Goal: Task Accomplishment & Management: Complete application form

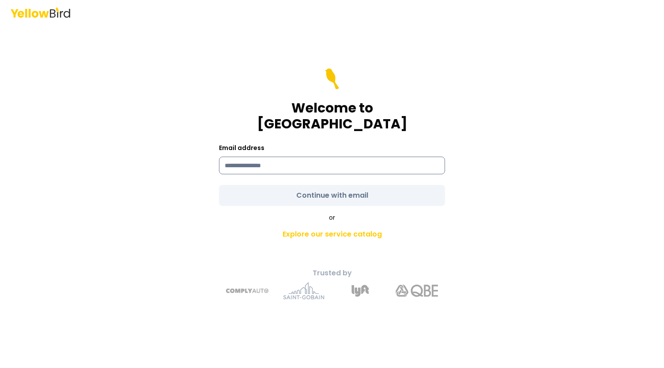
click at [279, 157] on input at bounding box center [332, 166] width 226 height 18
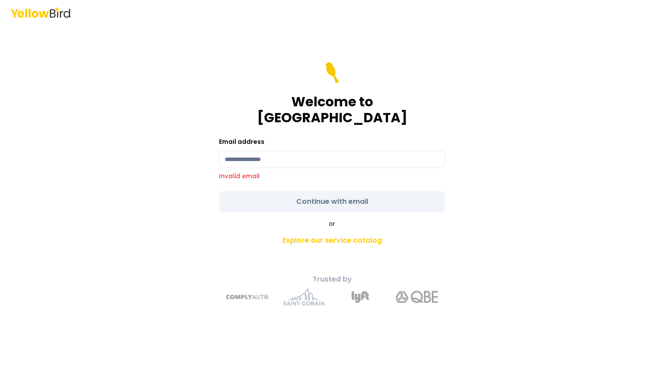
type input "**********"
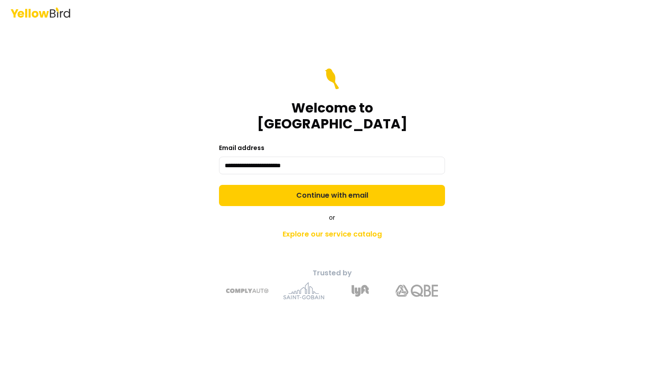
click at [331, 187] on form "**********" at bounding box center [332, 137] width 226 height 138
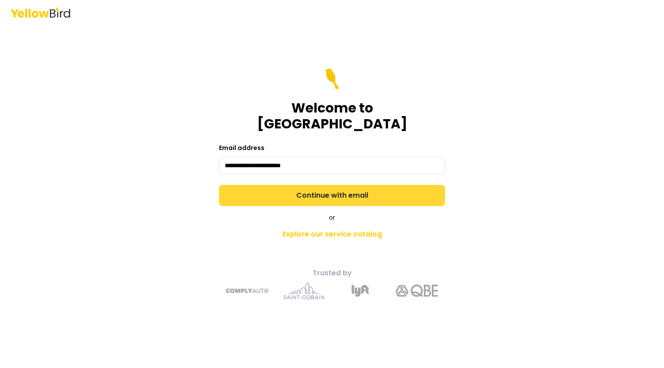
click at [331, 185] on button "Continue with email" at bounding box center [332, 195] width 226 height 21
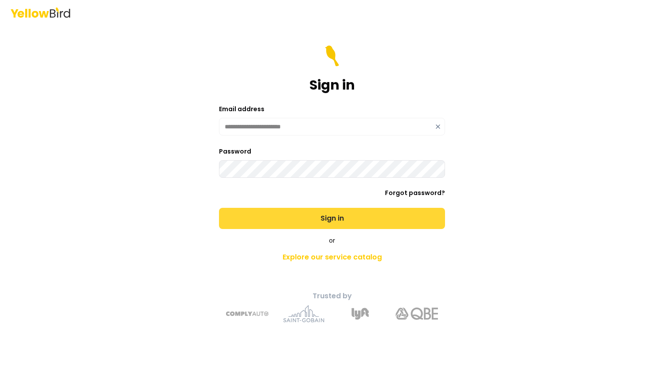
click at [321, 216] on button "Sign in" at bounding box center [332, 218] width 226 height 21
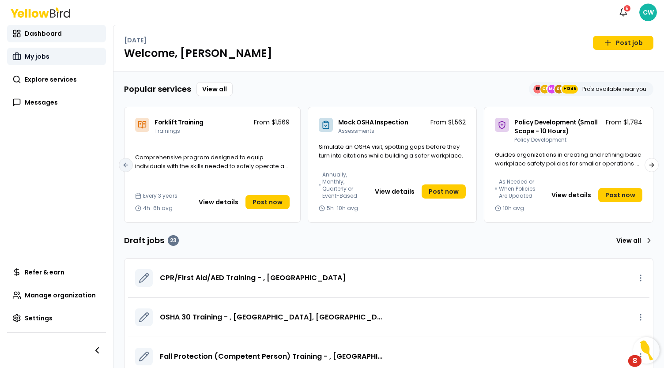
click at [46, 56] on span "My jobs" at bounding box center [37, 56] width 25 height 9
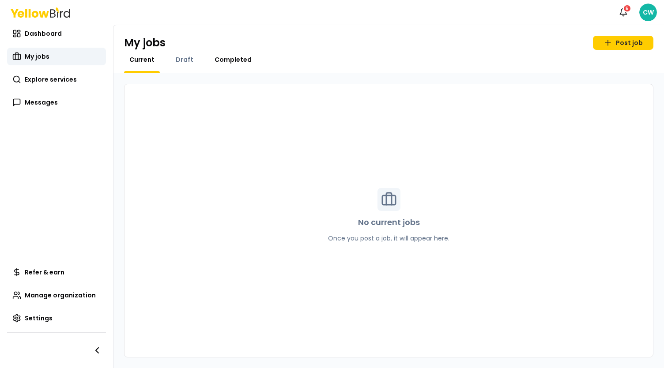
click at [224, 61] on span "Completed" at bounding box center [233, 59] width 37 height 9
click at [33, 72] on link "Explore services" at bounding box center [56, 80] width 99 height 18
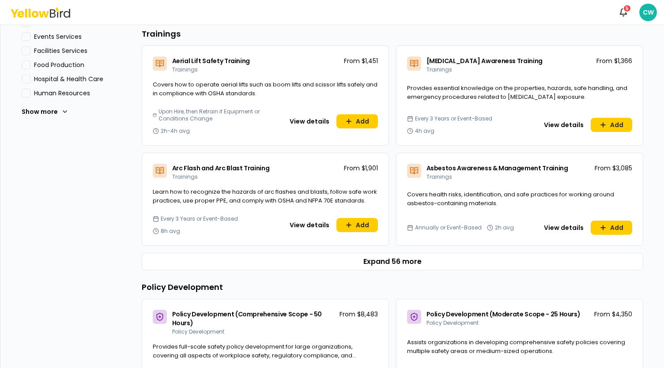
scroll to position [353, 0]
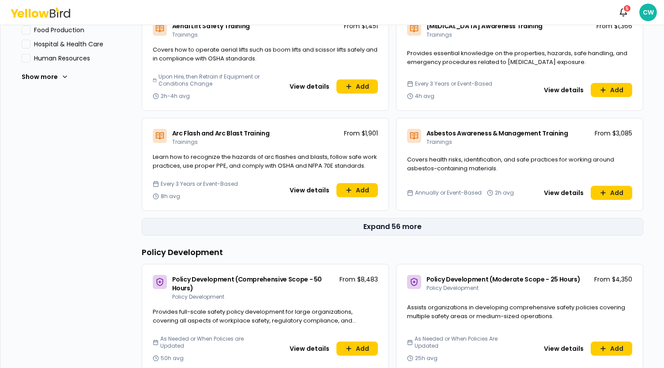
click at [394, 228] on button "Expand 56 more" at bounding box center [393, 227] width 502 height 18
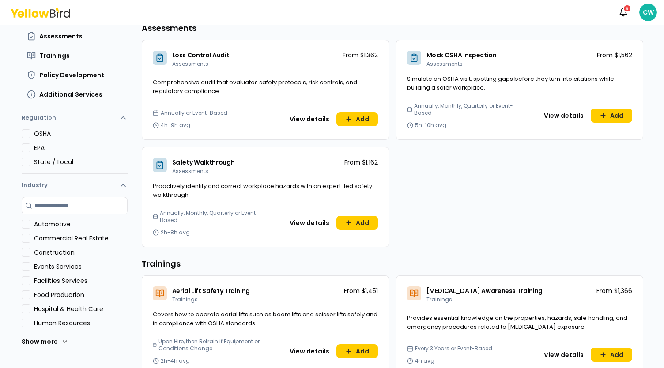
scroll to position [0, 0]
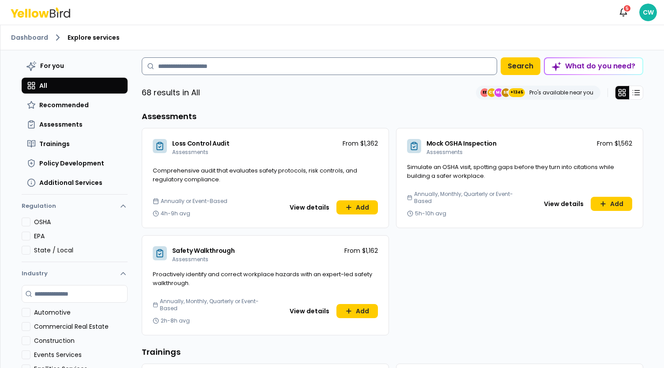
click at [188, 66] on input at bounding box center [320, 66] width 356 height 18
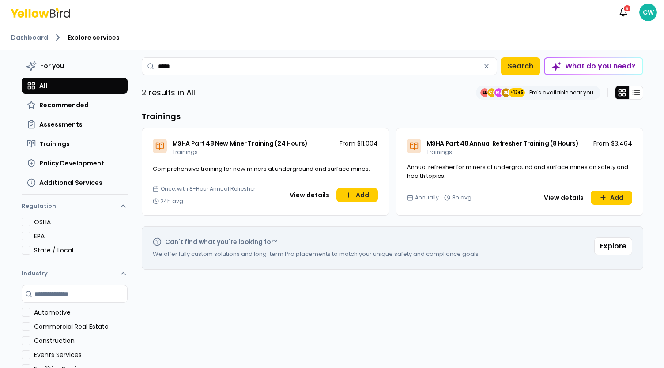
type input "*****"
click at [28, 45] on div "Dashboard Explore services" at bounding box center [332, 37] width 664 height 25
click at [29, 37] on link "Dashboard" at bounding box center [29, 37] width 37 height 9
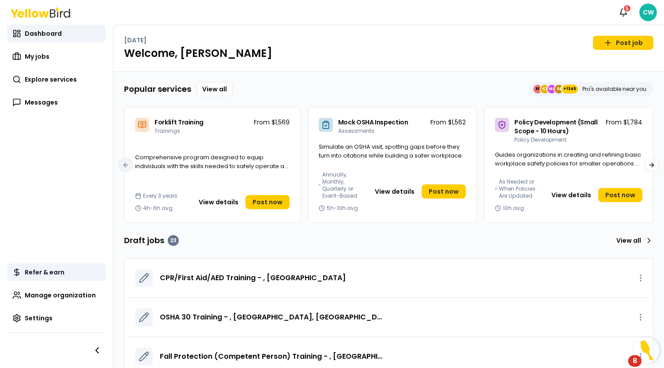
click at [56, 275] on span "Refer & earn" at bounding box center [45, 272] width 40 height 9
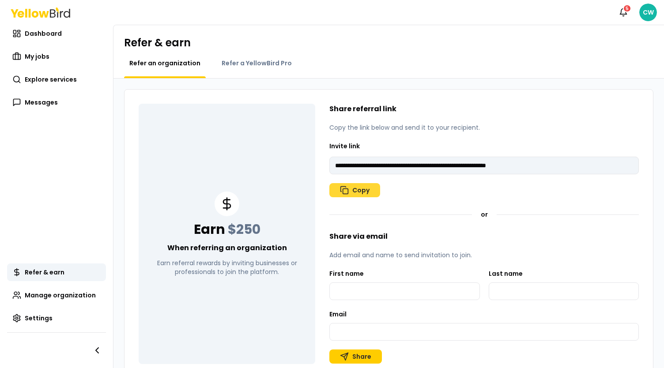
click at [350, 191] on button "Copy" at bounding box center [354, 190] width 51 height 14
click at [345, 193] on icon "button" at bounding box center [344, 190] width 9 height 9
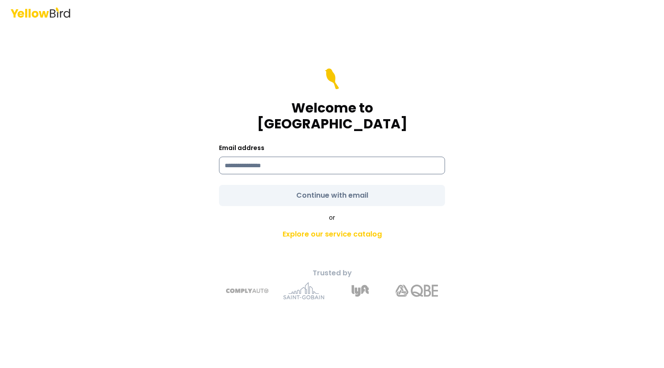
click at [260, 166] on form "Welcome to YellowBird Email address Continue with email" at bounding box center [332, 137] width 226 height 138
click at [251, 159] on input at bounding box center [332, 166] width 226 height 18
type input "**********"
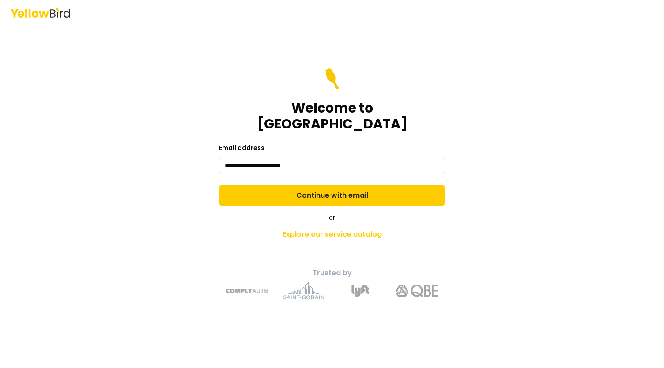
click at [340, 188] on form "**********" at bounding box center [332, 137] width 226 height 138
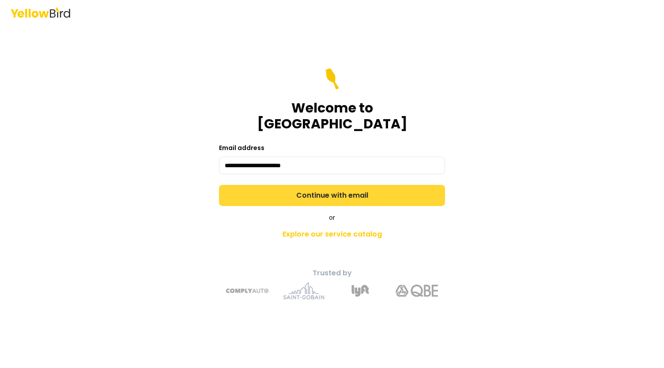
click at [338, 185] on button "Continue with email" at bounding box center [332, 195] width 226 height 21
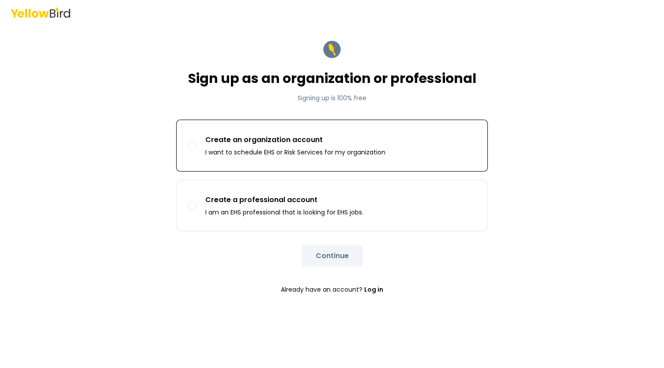
click at [194, 144] on button "Create an organization account I want to schedule EHS or Risk Services for my o…" at bounding box center [192, 145] width 9 height 9
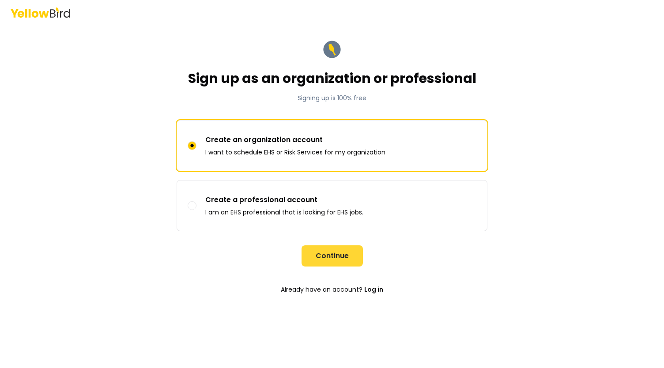
click at [350, 259] on button "Continue" at bounding box center [332, 256] width 61 height 21
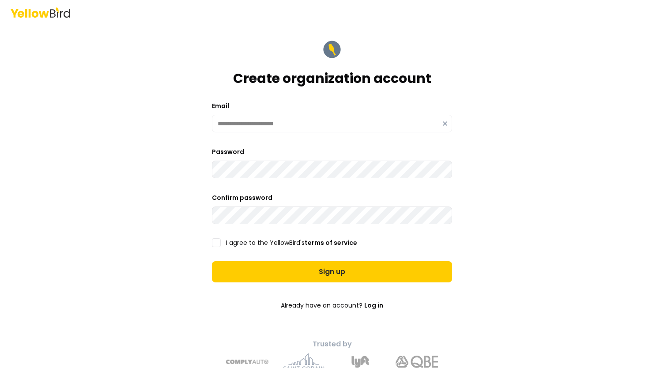
click at [215, 241] on button "I agree to the YellowBird's terms of service" at bounding box center [216, 242] width 9 height 9
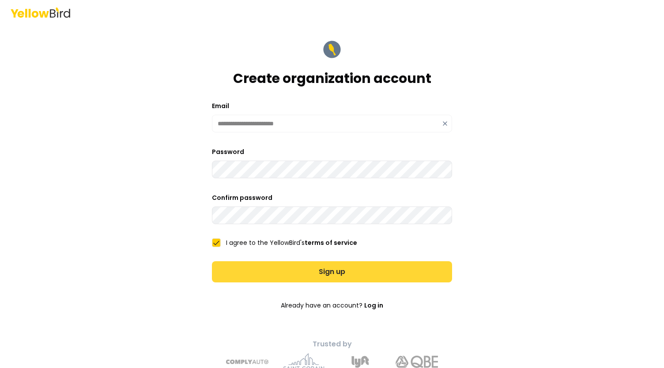
click at [314, 280] on button "Sign up" at bounding box center [332, 271] width 240 height 21
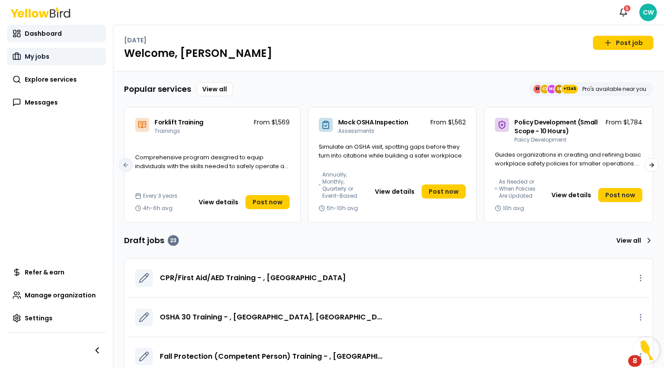
click at [52, 57] on link "My jobs" at bounding box center [56, 57] width 99 height 18
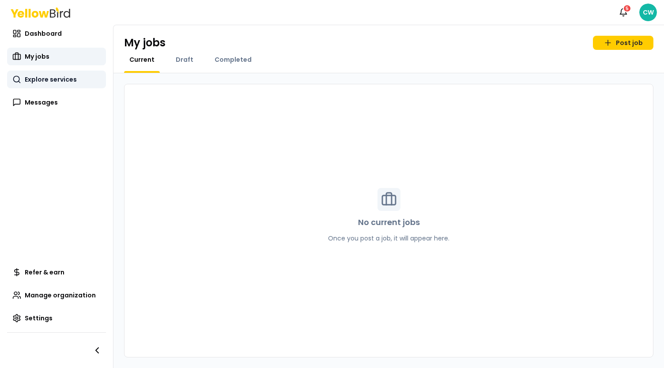
click at [44, 78] on span "Explore services" at bounding box center [51, 79] width 52 height 9
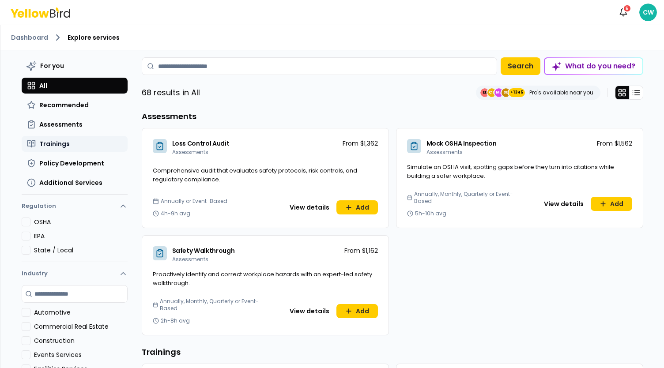
click at [71, 140] on button "Trainings" at bounding box center [75, 144] width 106 height 16
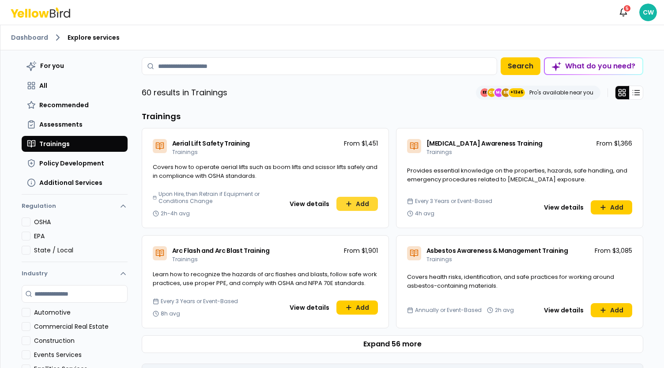
click at [361, 206] on button "Add" at bounding box center [358, 204] width 42 height 14
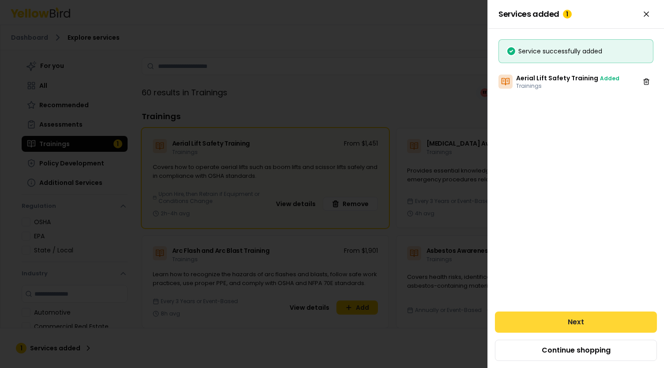
click at [560, 326] on button "Next" at bounding box center [576, 322] width 162 height 21
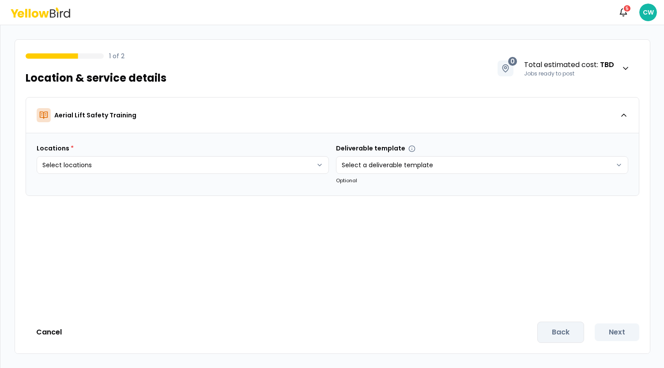
click at [358, 28] on div "1 of 2 Location & service details 0 Total estimated cost : TBD Jobs ready to po…" at bounding box center [332, 196] width 664 height 343
click at [231, 80] on div "1 of 2 Location & service details 0 Total estimated cost : TBD Jobs ready to po…" at bounding box center [332, 63] width 635 height 47
click at [52, 23] on div "Notifications 5 CW" at bounding box center [332, 12] width 664 height 25
click at [48, 17] on div "Notifications 5 CW" at bounding box center [332, 12] width 664 height 25
click at [98, 111] on p "Aerial Lift Safety Training" at bounding box center [95, 115] width 82 height 9
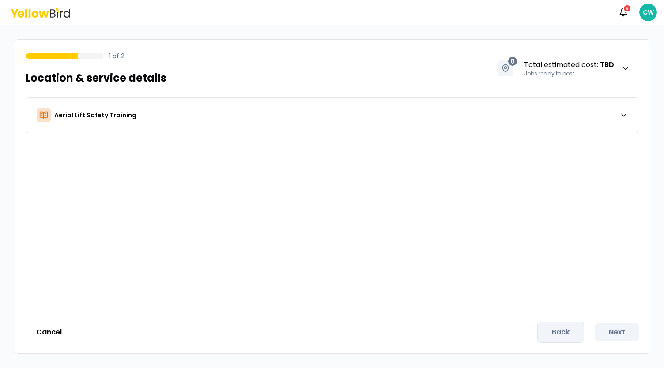
click at [57, 15] on icon at bounding box center [57, 14] width 1 height 6
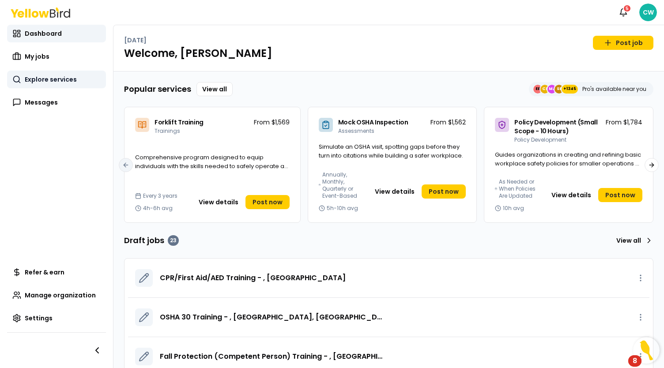
click at [75, 85] on link "Explore services" at bounding box center [56, 80] width 99 height 18
